Goal: Download file/media

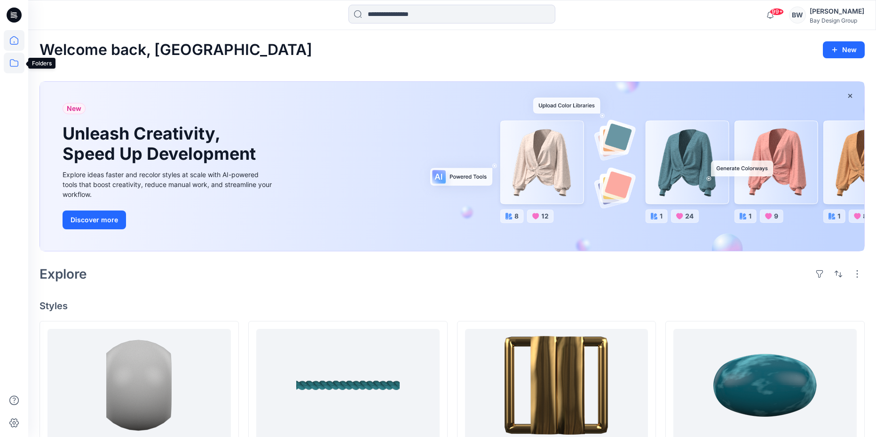
click at [20, 60] on icon at bounding box center [14, 63] width 21 height 21
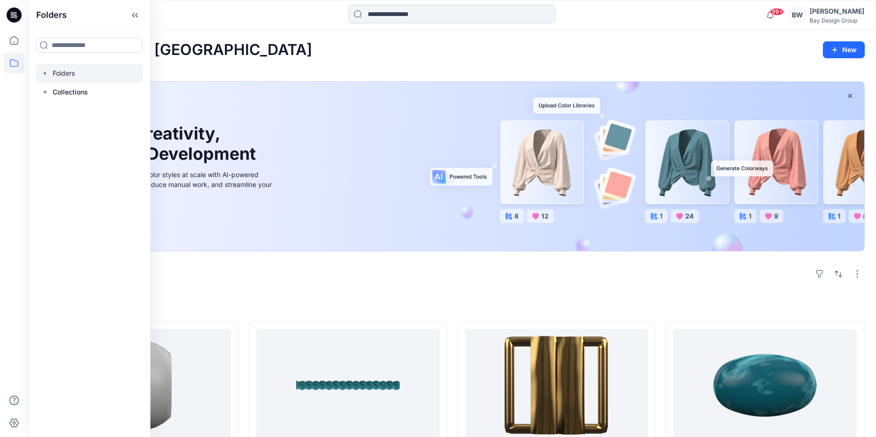
click at [62, 79] on div at bounding box center [89, 73] width 107 height 19
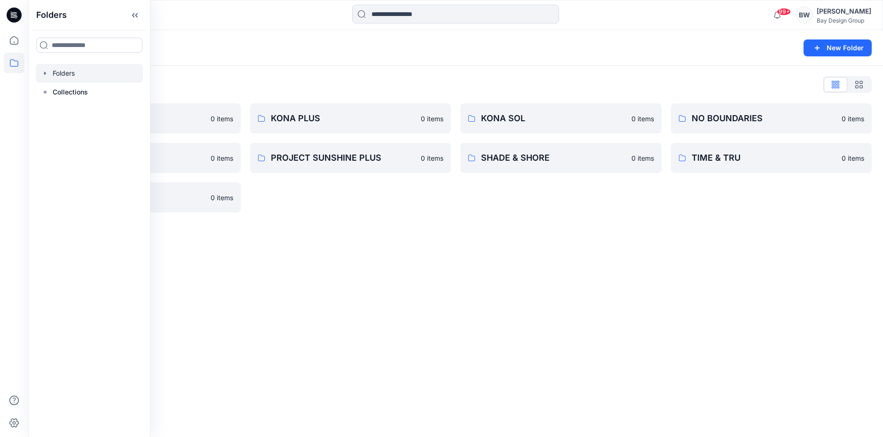
click at [231, 75] on div "Folders List DIGITAL ASSETS 0 items PROJECT SUNSHINE 0 items WILD FABLE 0 items…" at bounding box center [455, 145] width 855 height 158
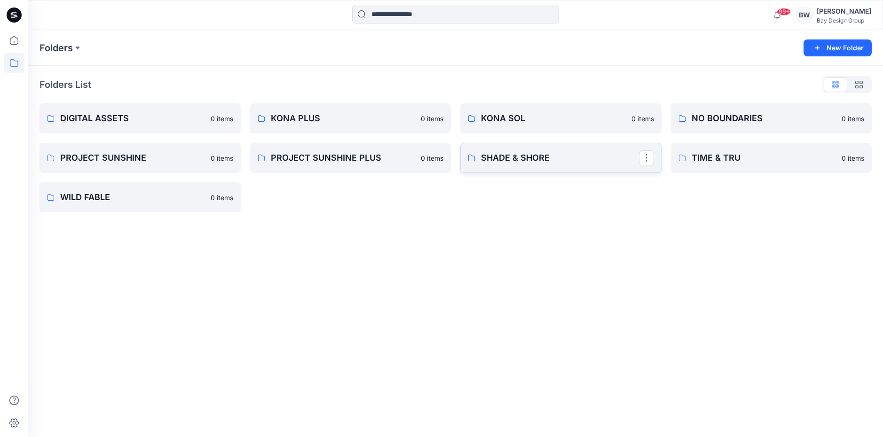
click at [521, 147] on link "SHADE & SHORE" at bounding box center [561, 158] width 201 height 30
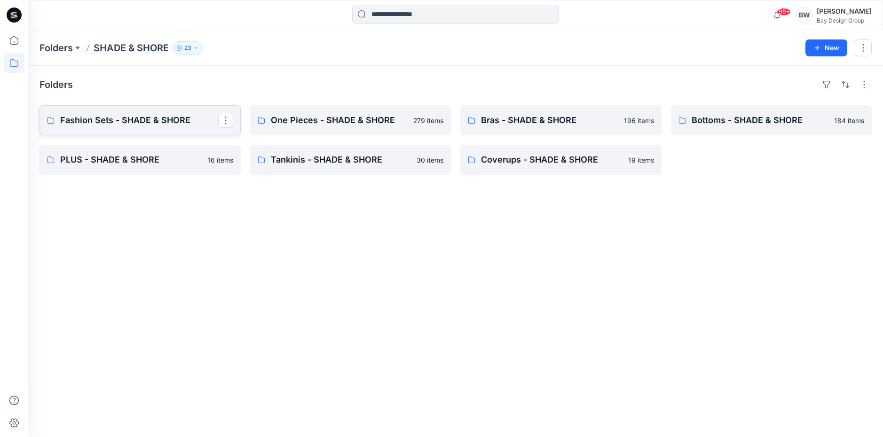
click at [148, 122] on p "Fashion Sets - SHADE & SHORE" at bounding box center [139, 120] width 158 height 13
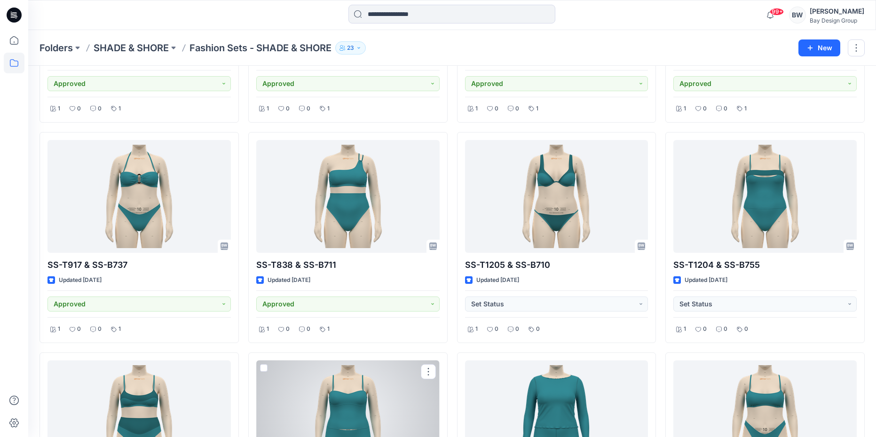
scroll to position [1734, 0]
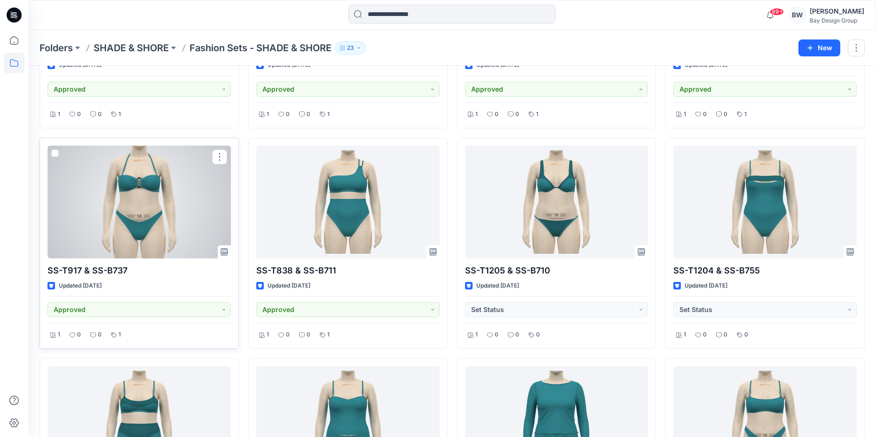
click at [154, 216] on div at bounding box center [139, 202] width 183 height 113
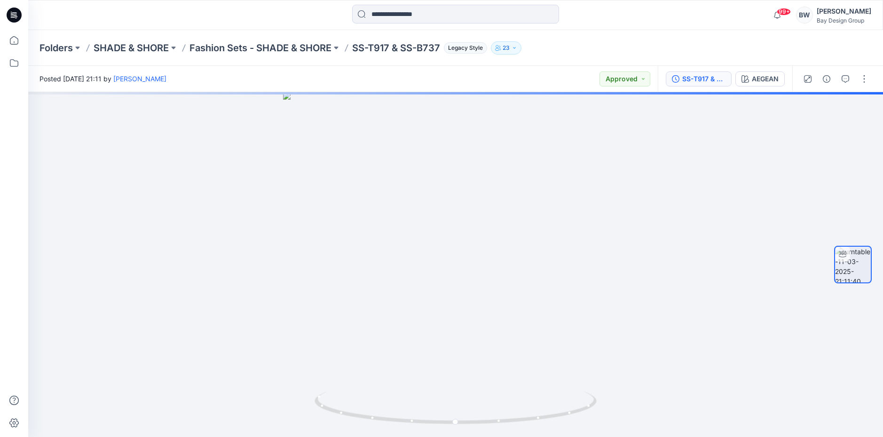
click at [680, 84] on button "SS-T917 & SS-B737" at bounding box center [699, 79] width 66 height 15
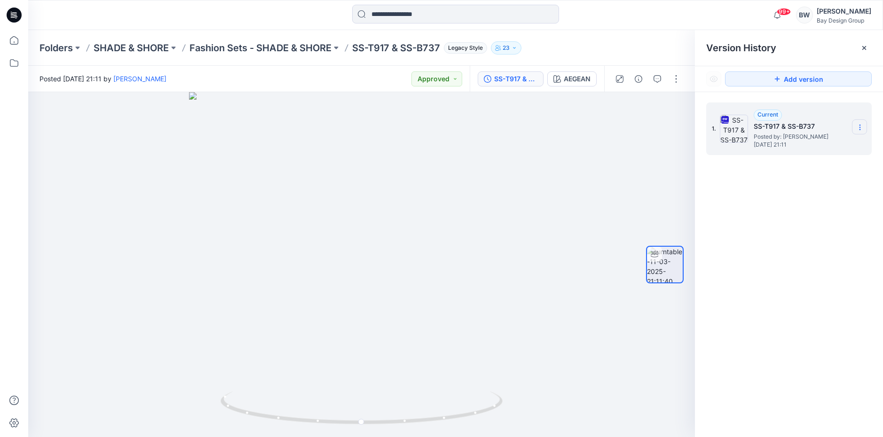
click at [863, 125] on icon at bounding box center [861, 128] width 8 height 8
click at [775, 287] on div "1. Current SS-T917 & SS-B737 Posted by: [PERSON_NAME] [DATE] 21:11 Download Sou…" at bounding box center [789, 271] width 188 height 359
drag, startPoint x: 489, startPoint y: 412, endPoint x: 381, endPoint y: 407, distance: 108.8
click at [381, 407] on icon at bounding box center [363, 409] width 285 height 35
click at [862, 129] on icon at bounding box center [861, 128] width 8 height 8
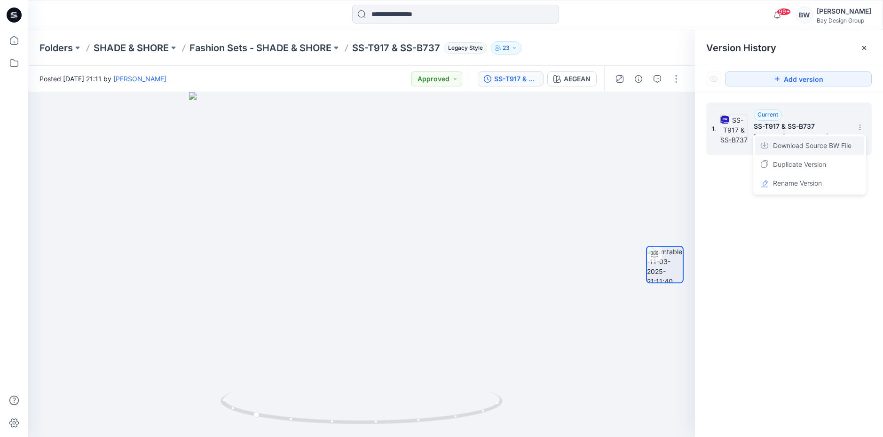
click at [811, 141] on span "Download Source BW File" at bounding box center [812, 145] width 79 height 11
click at [135, 50] on p "SHADE & SHORE" at bounding box center [131, 47] width 75 height 13
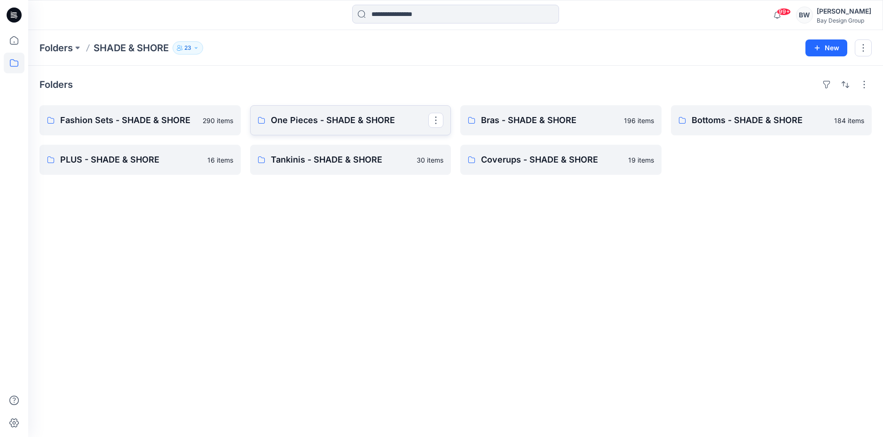
click at [309, 131] on link "One Pieces - SHADE & SHORE" at bounding box center [350, 120] width 201 height 30
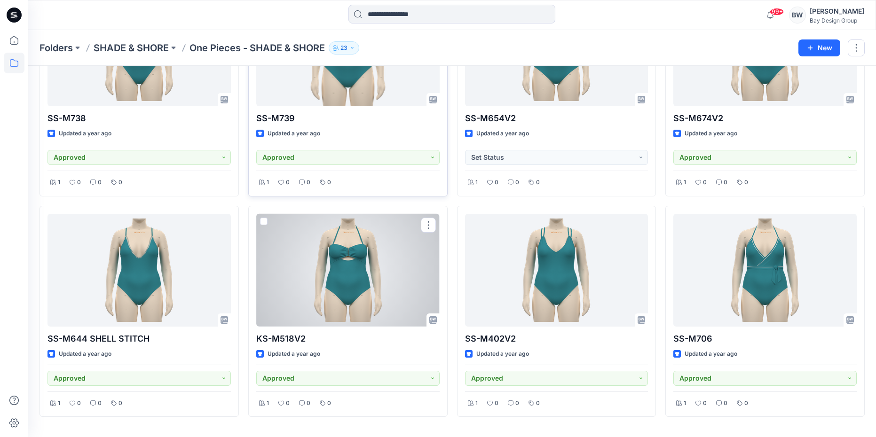
scroll to position [4341, 0]
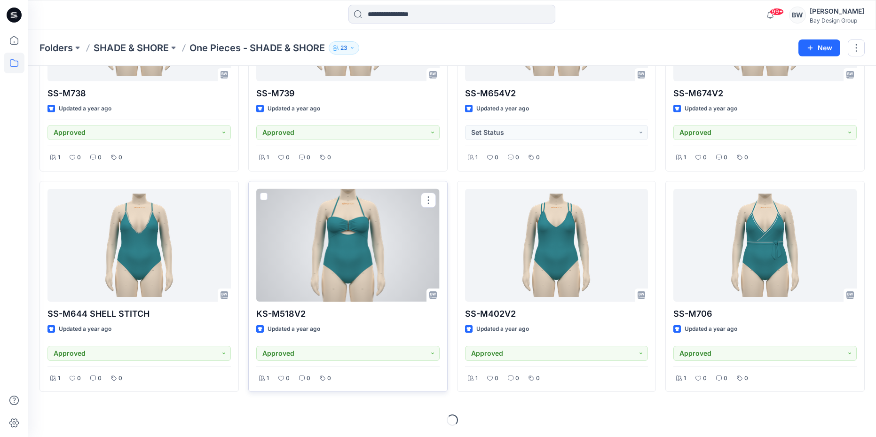
click at [342, 259] on div at bounding box center [347, 245] width 183 height 113
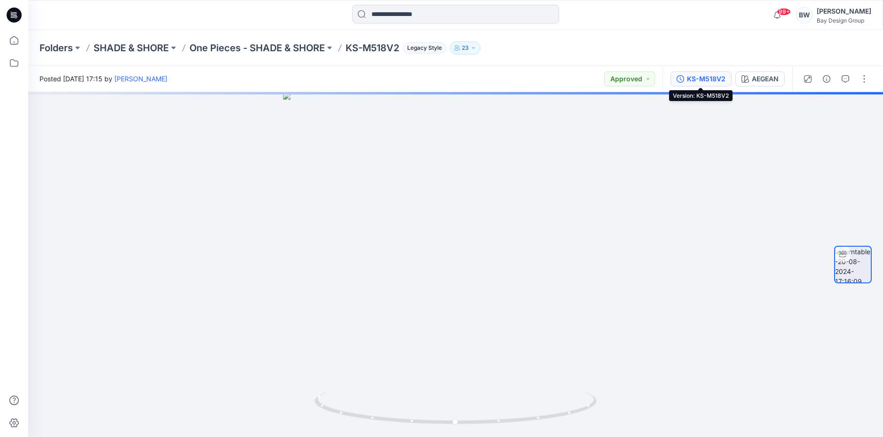
click at [683, 76] on icon "button" at bounding box center [681, 79] width 8 height 8
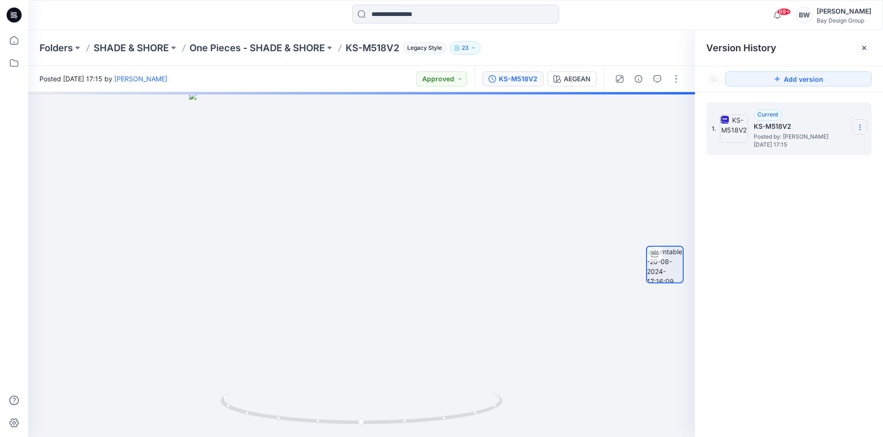
click at [863, 129] on icon at bounding box center [861, 128] width 8 height 8
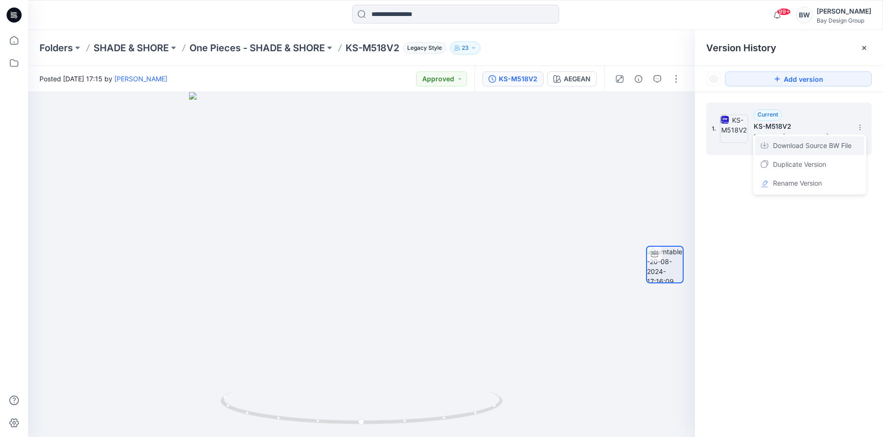
click at [815, 144] on span "Download Source BW File" at bounding box center [812, 145] width 79 height 11
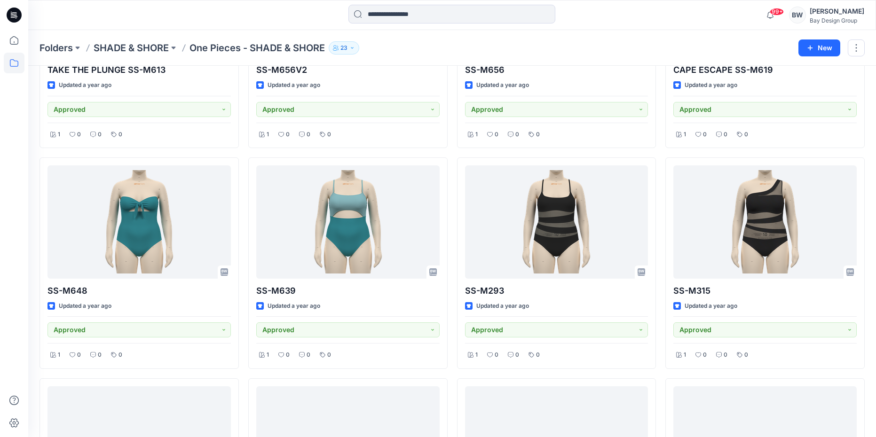
scroll to position [8120, 0]
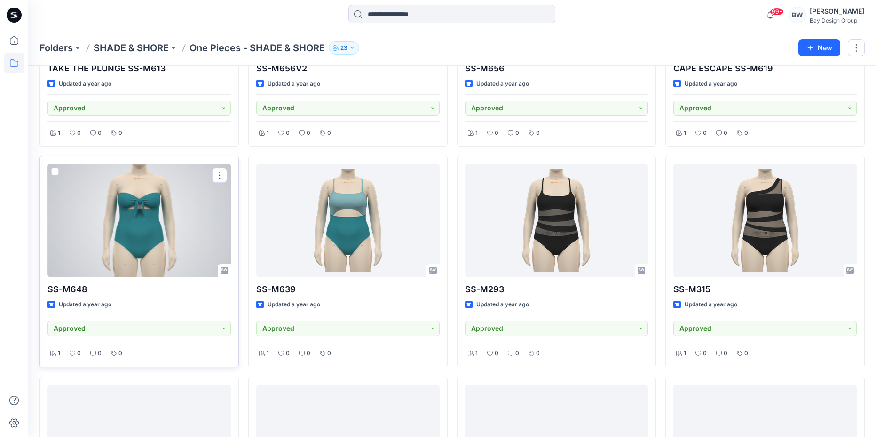
click at [175, 246] on div at bounding box center [139, 220] width 183 height 113
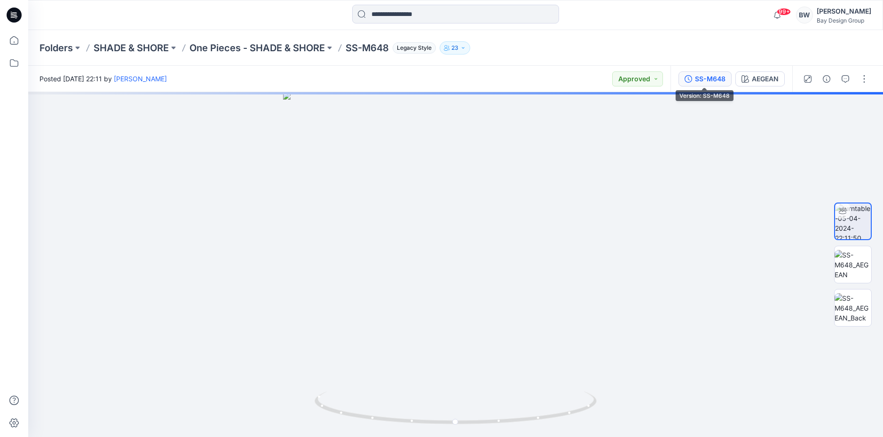
click at [701, 81] on div "SS-M648" at bounding box center [710, 79] width 31 height 10
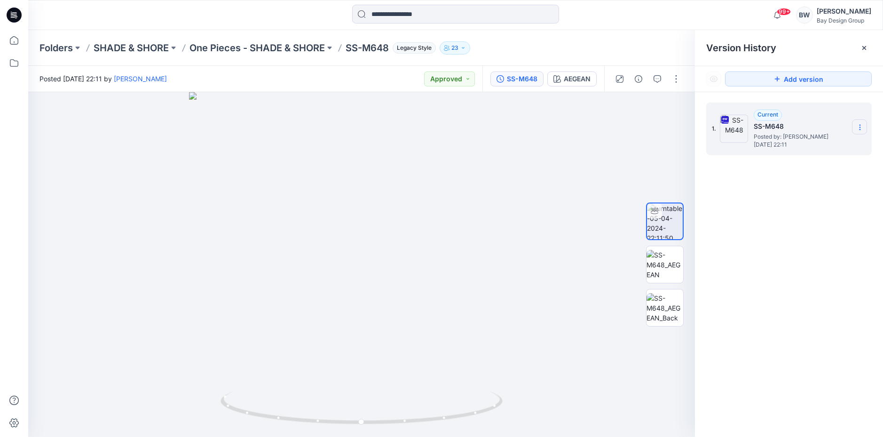
click at [866, 129] on section at bounding box center [859, 126] width 15 height 15
click at [813, 146] on span "Download Source BW File" at bounding box center [812, 145] width 79 height 11
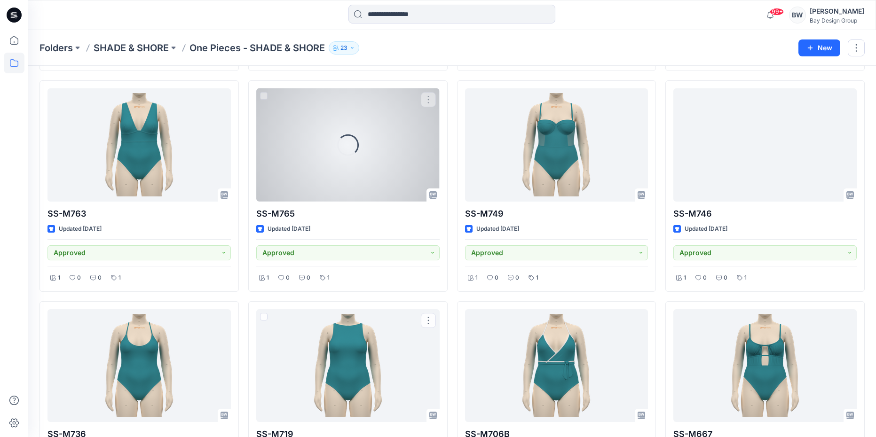
scroll to position [946, 0]
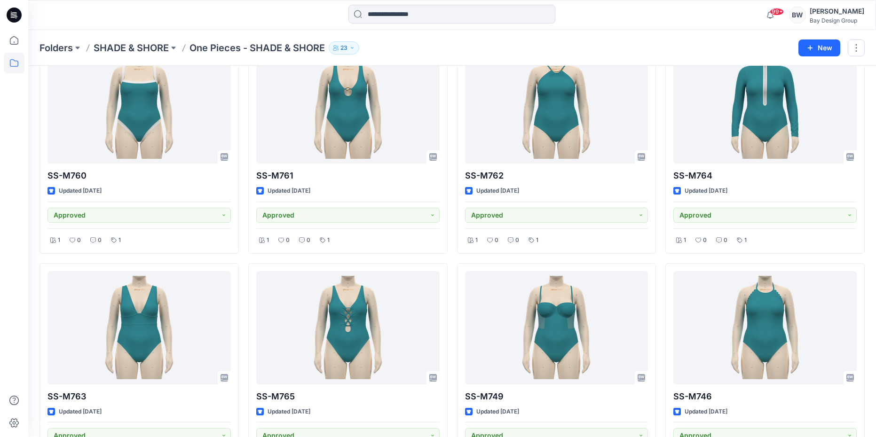
click at [162, 41] on p "SHADE & SHORE" at bounding box center [131, 47] width 75 height 13
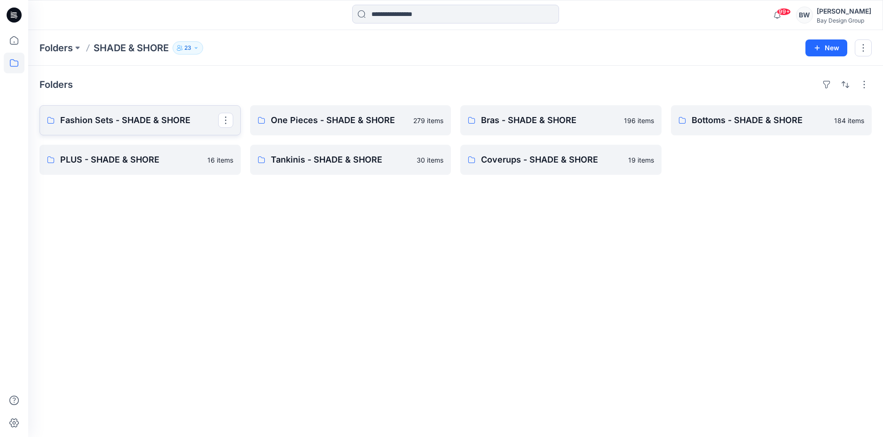
click at [143, 128] on link "Fashion Sets - SHADE & SHORE" at bounding box center [140, 120] width 201 height 30
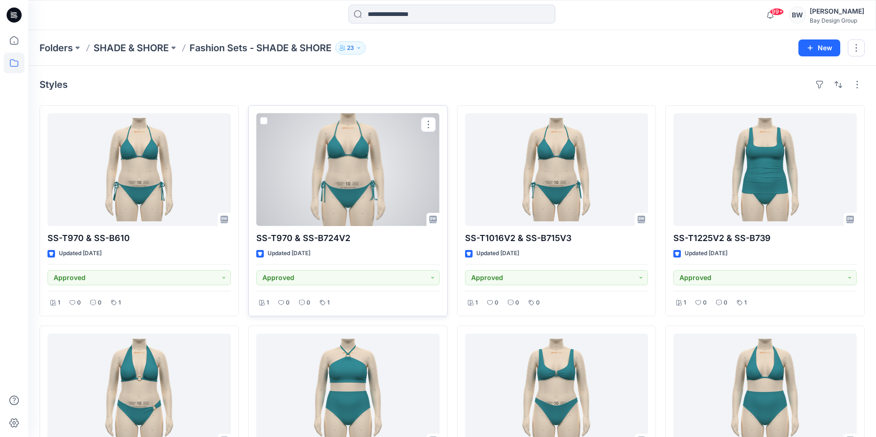
click at [300, 166] on div at bounding box center [347, 169] width 183 height 113
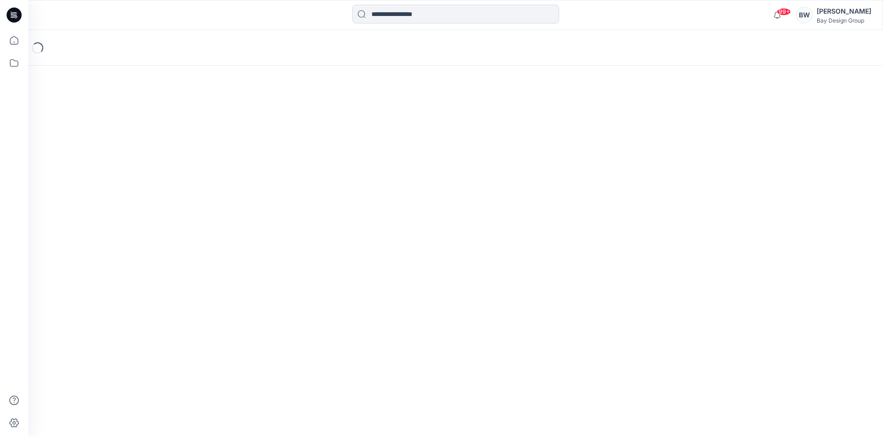
click at [300, 166] on div "Loading..." at bounding box center [455, 233] width 855 height 407
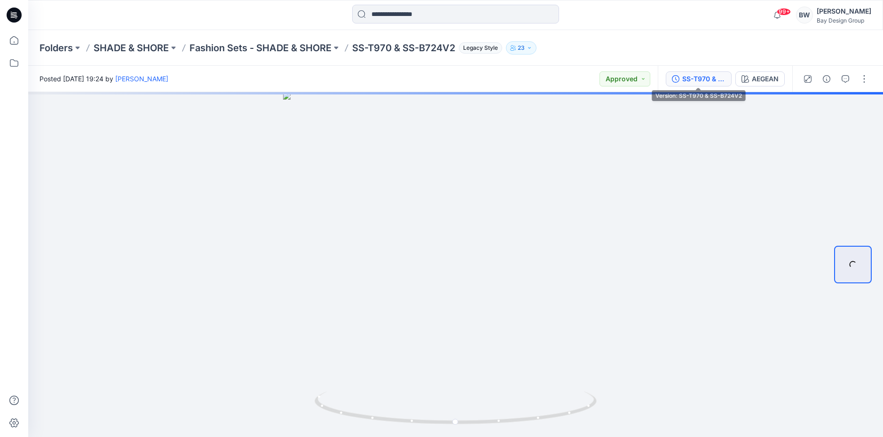
click at [686, 78] on div "SS-T970 & SS-B724V2" at bounding box center [704, 79] width 43 height 10
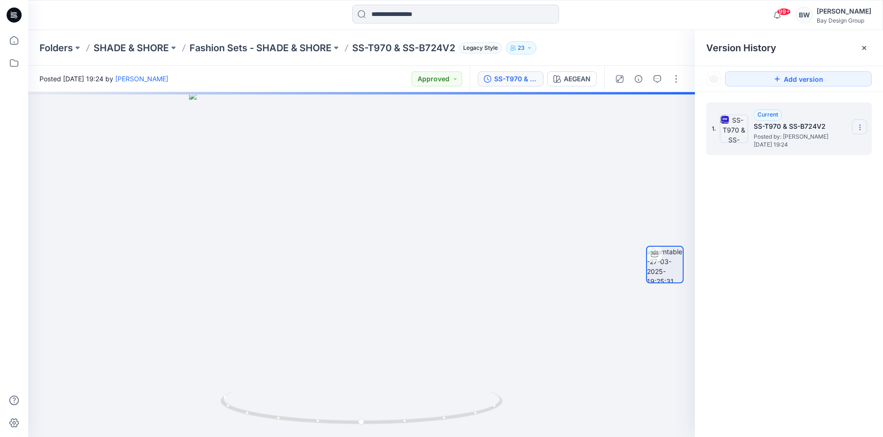
click at [859, 123] on section at bounding box center [859, 126] width 15 height 15
click at [819, 150] on span "Download Source BW File" at bounding box center [812, 145] width 79 height 11
